Goal: Obtain resource: Download file/media

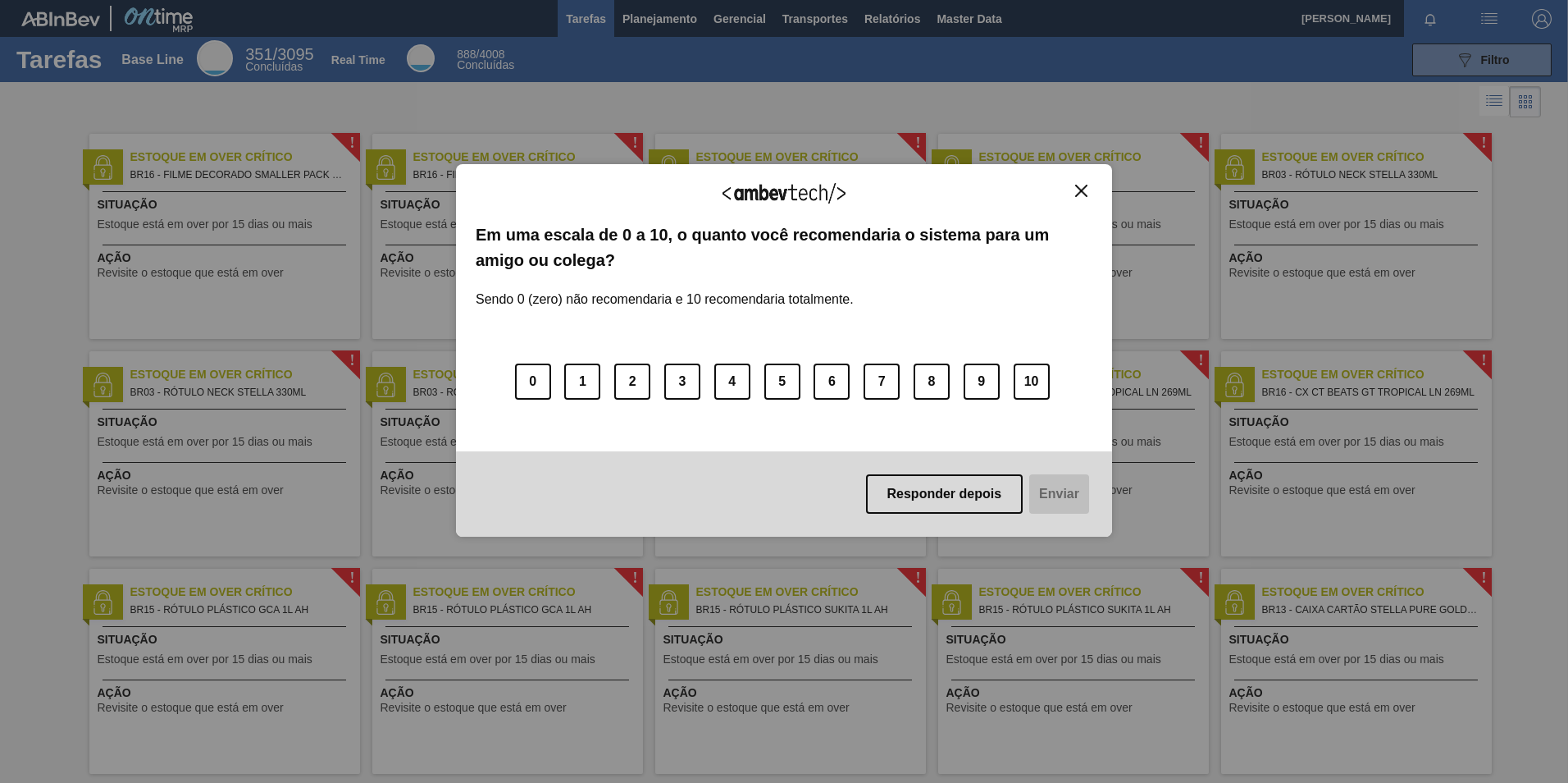
click at [1093, 180] on div "Agradecemos seu feedback! Em uma escala de 0 a 10, o quanto você recomendaria o…" at bounding box center [784, 349] width 656 height 372
click at [1080, 189] on img "Close" at bounding box center [1081, 190] width 12 height 12
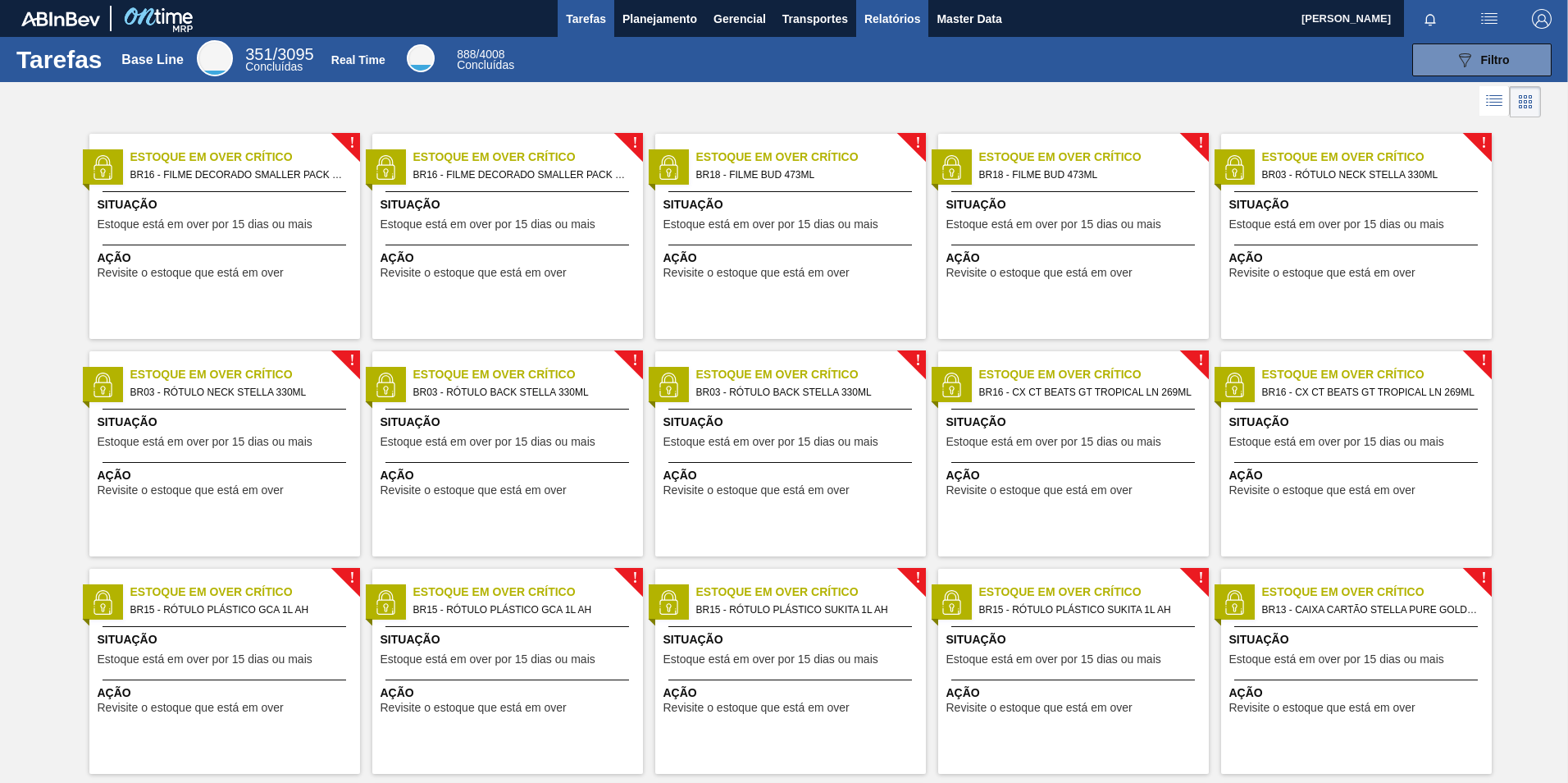
click at [865, 21] on span "Relatórios" at bounding box center [892, 19] width 56 height 20
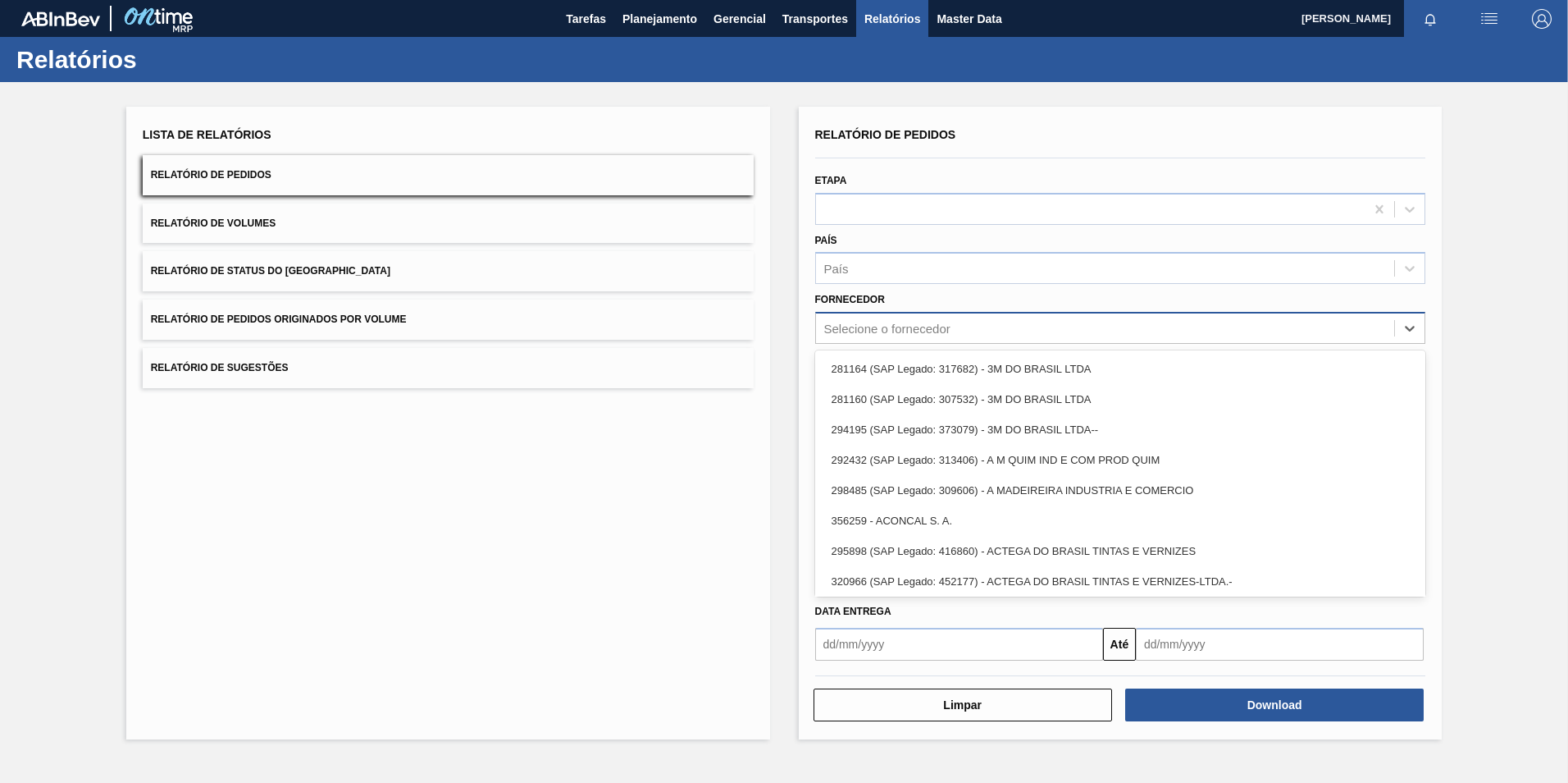
click at [899, 337] on div "Selecione o fornecedor" at bounding box center [1105, 328] width 579 height 24
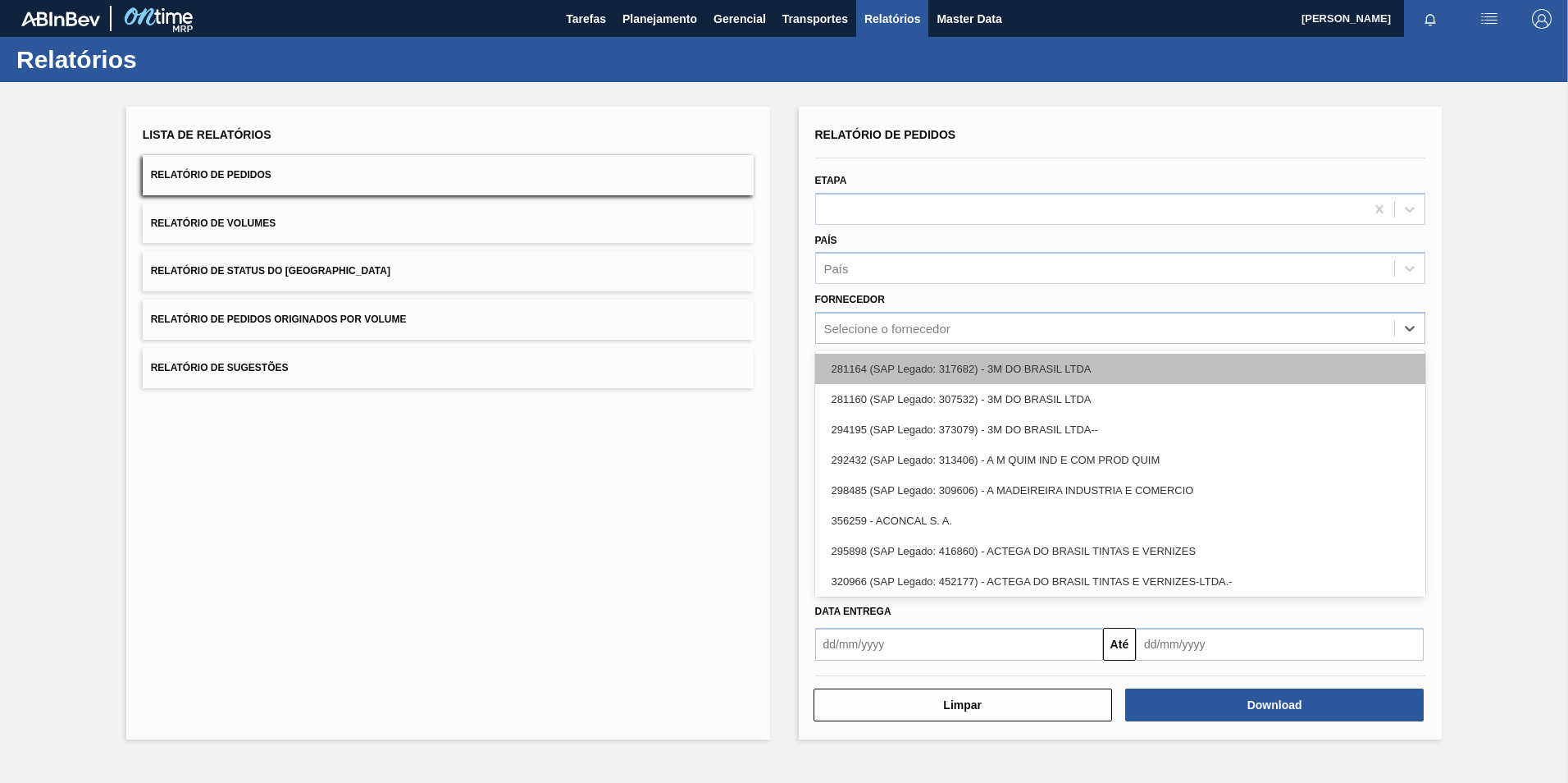
paste input "321816"
type input "321816"
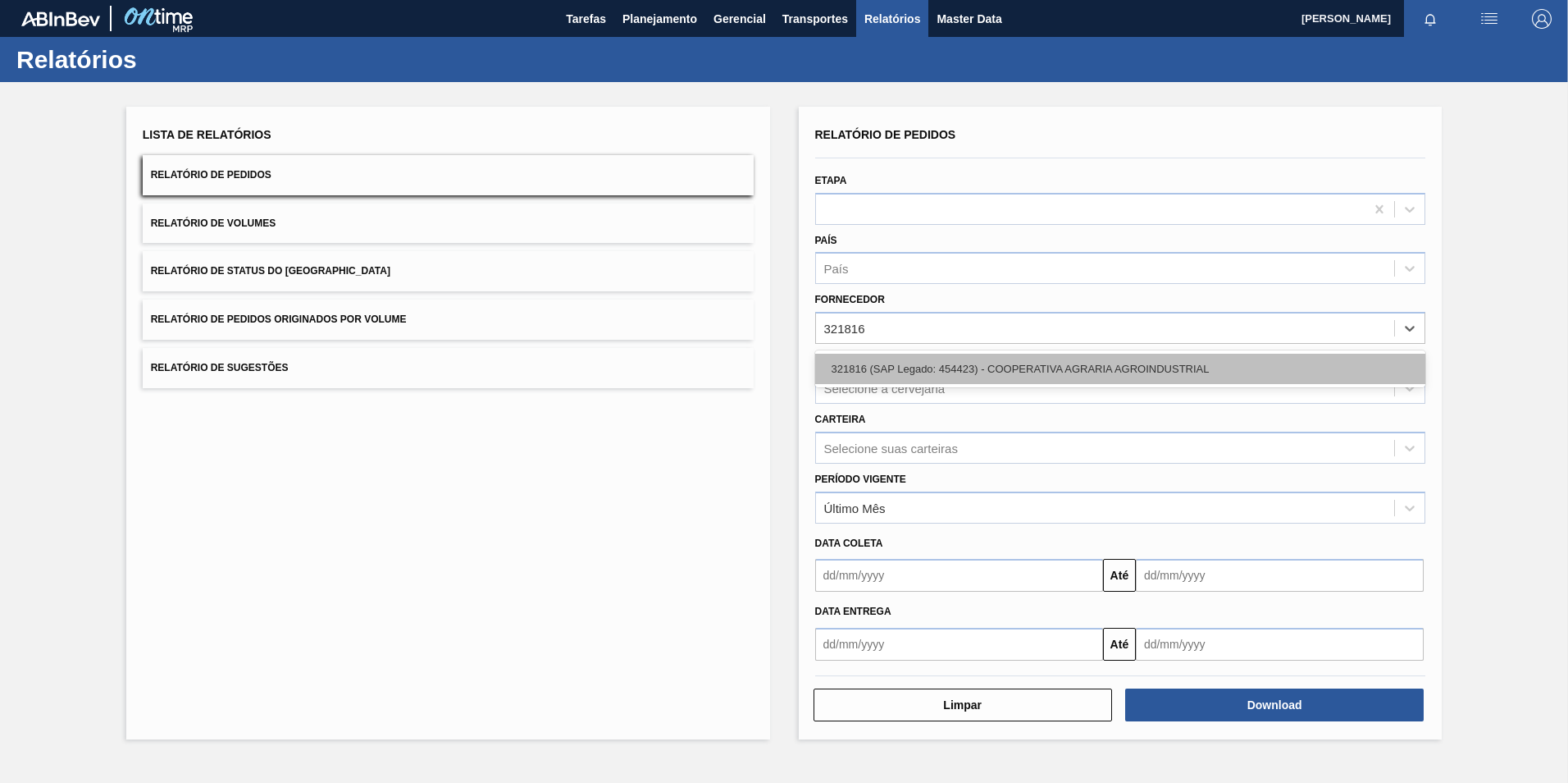
click at [909, 363] on div "321816 (SAP Legado: 454423) - COOPERATIVA AGRARIA AGROINDUSTRIAL" at bounding box center [1121, 369] width 611 height 30
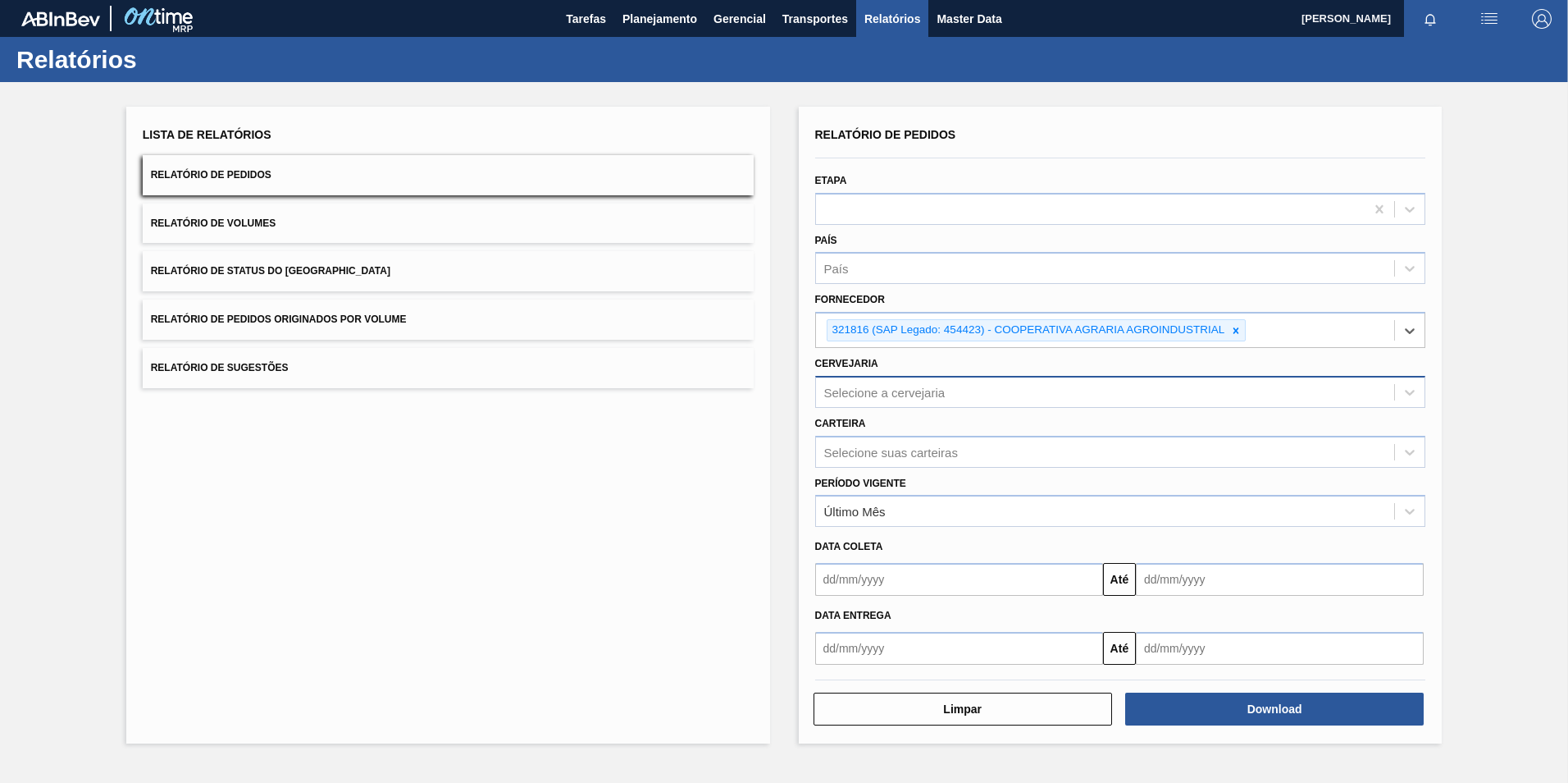
click at [882, 391] on div "Selecione a cervejaria" at bounding box center [885, 392] width 122 height 14
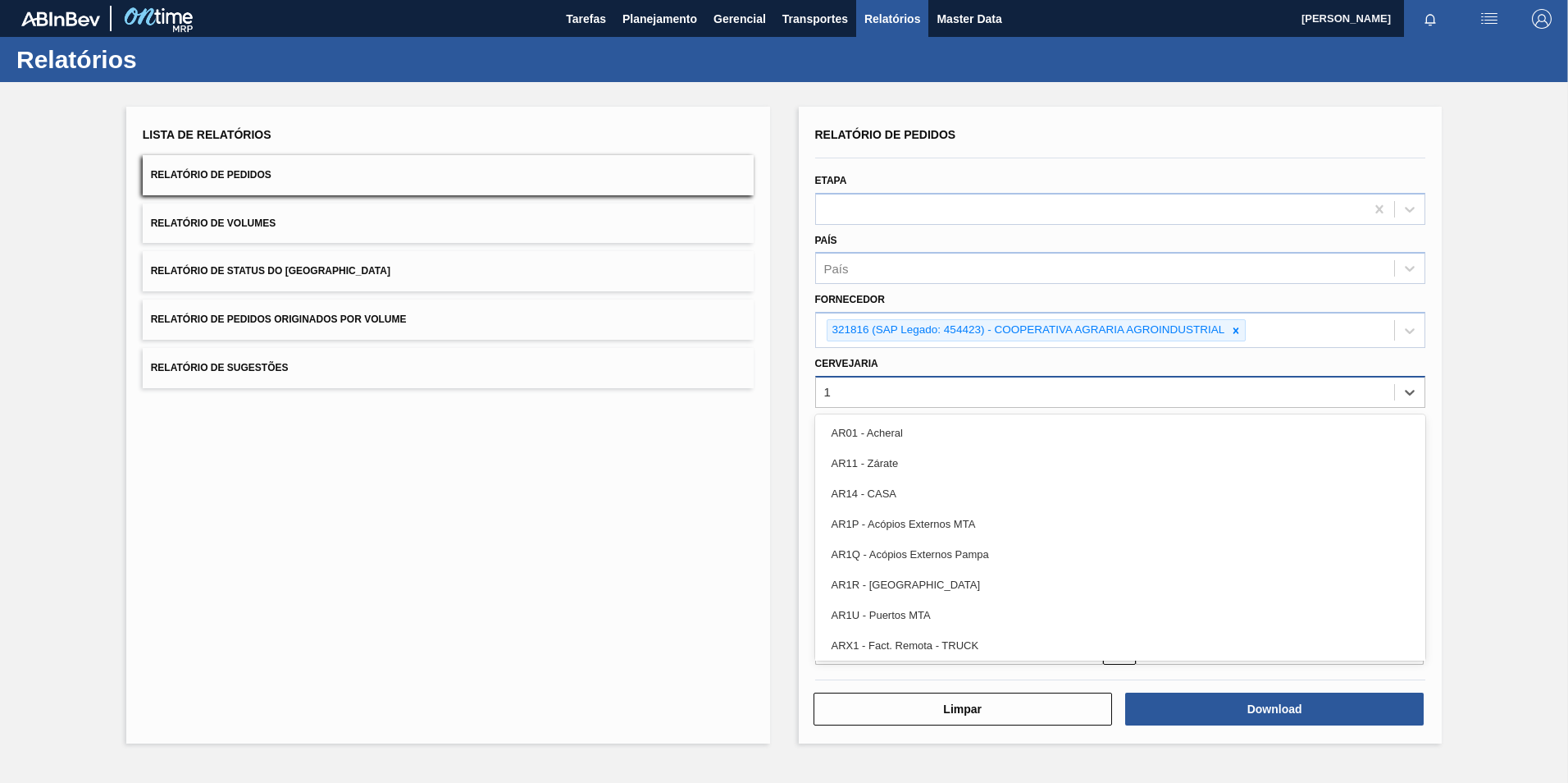
type input "13"
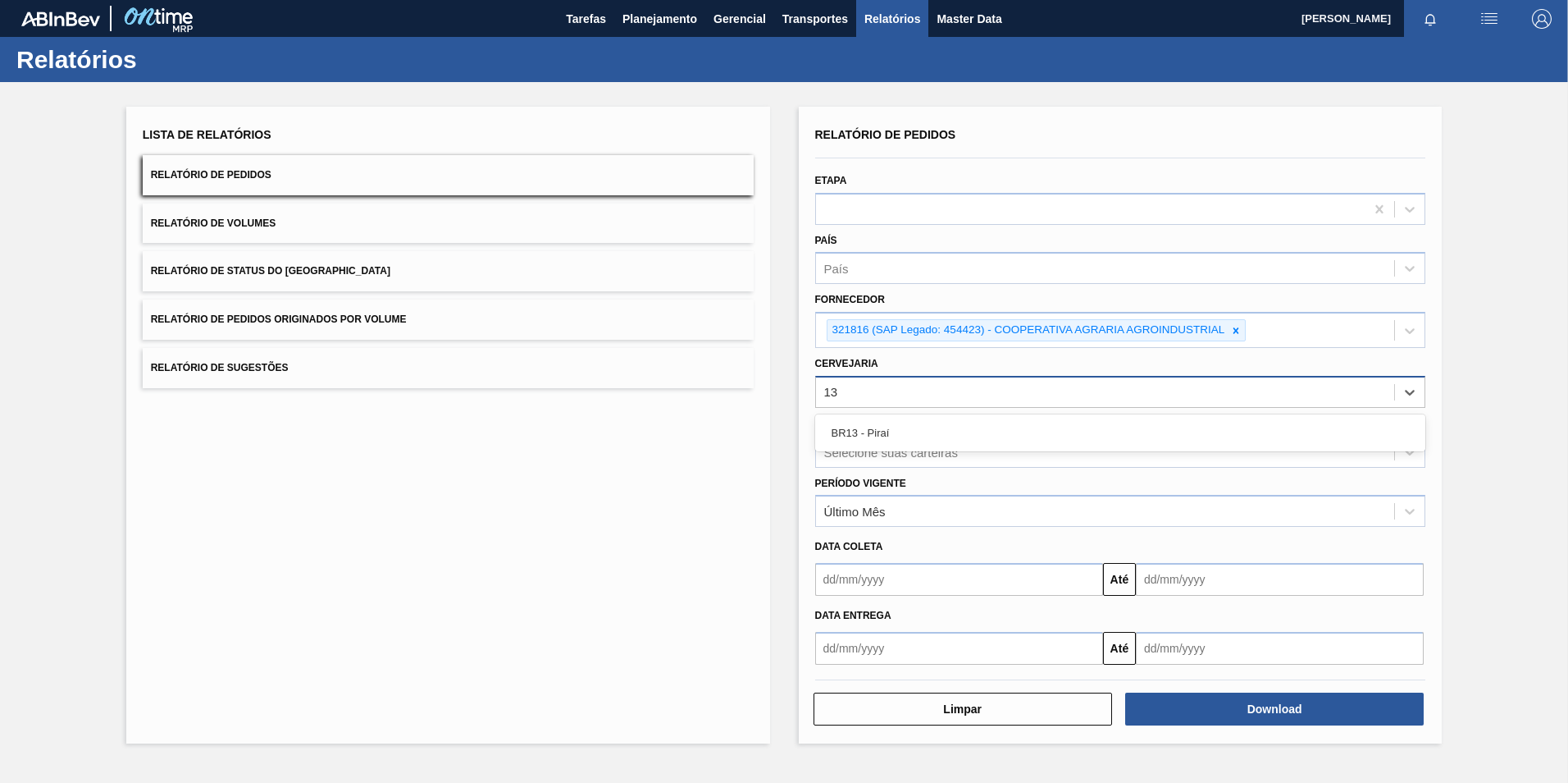
click at [881, 439] on div "BR13 - Piraí" at bounding box center [1121, 433] width 611 height 30
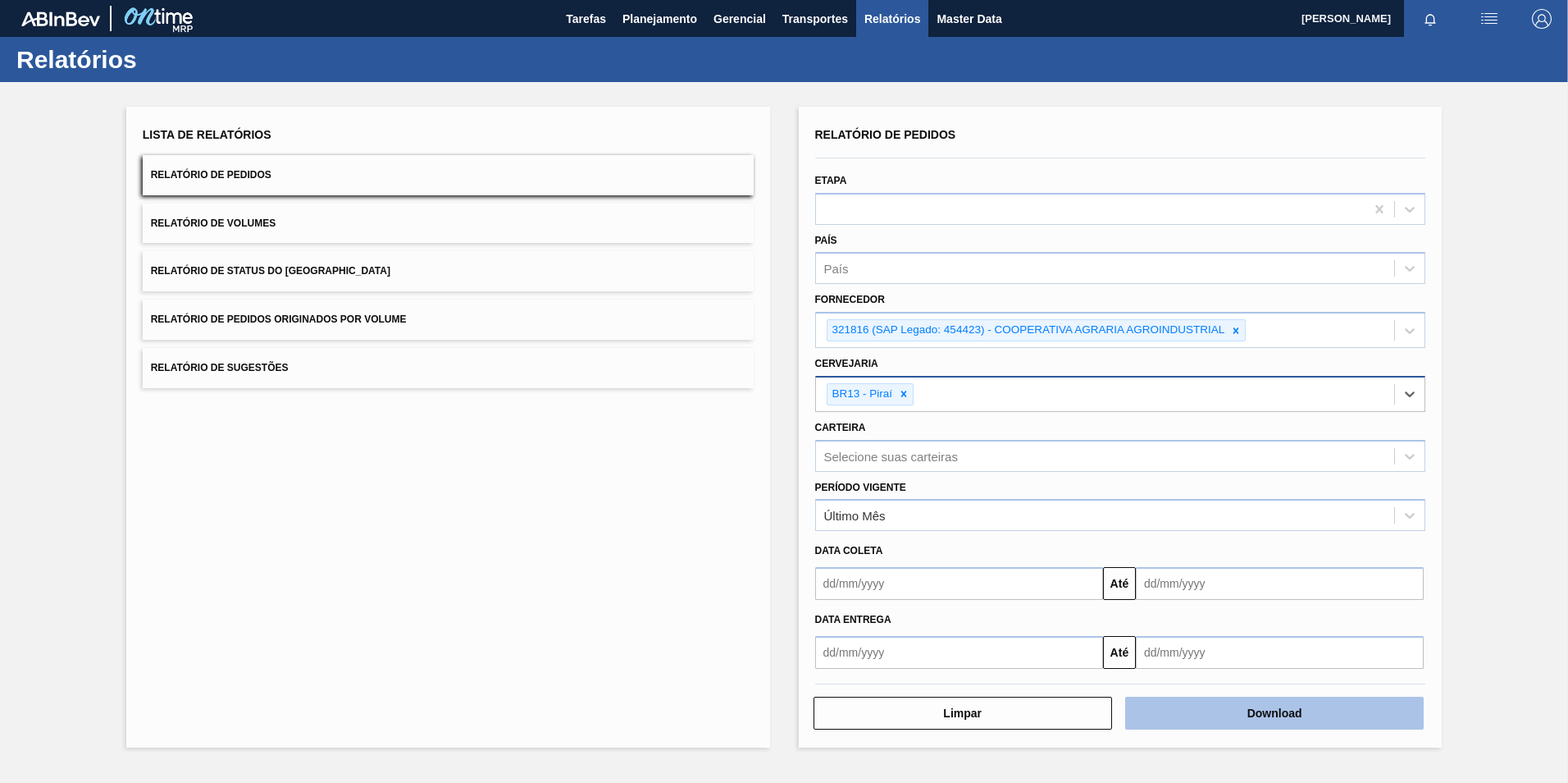
click at [1275, 715] on button "Download" at bounding box center [1275, 713] width 299 height 33
